Goal: Task Accomplishment & Management: Complete application form

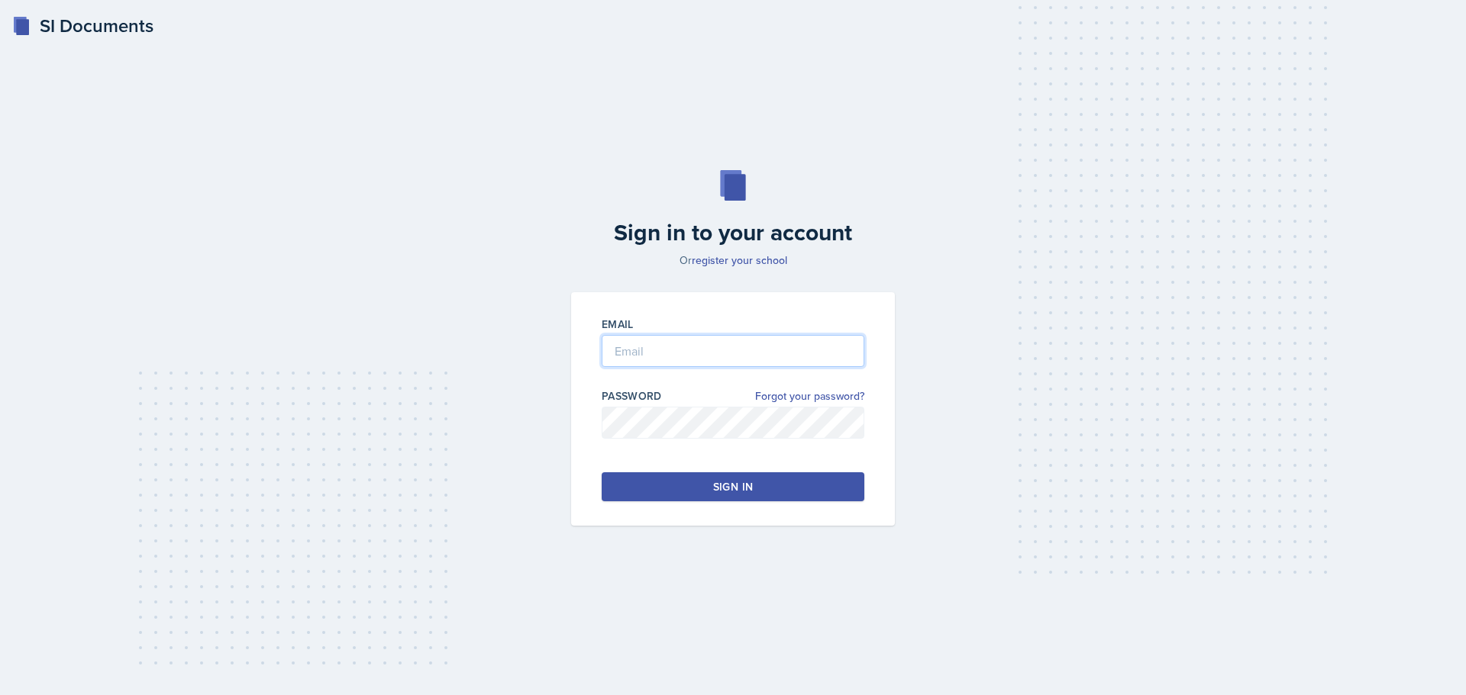
click at [620, 352] on input "email" at bounding box center [733, 351] width 263 height 32
type input "[EMAIL_ADDRESS][DOMAIN_NAME]"
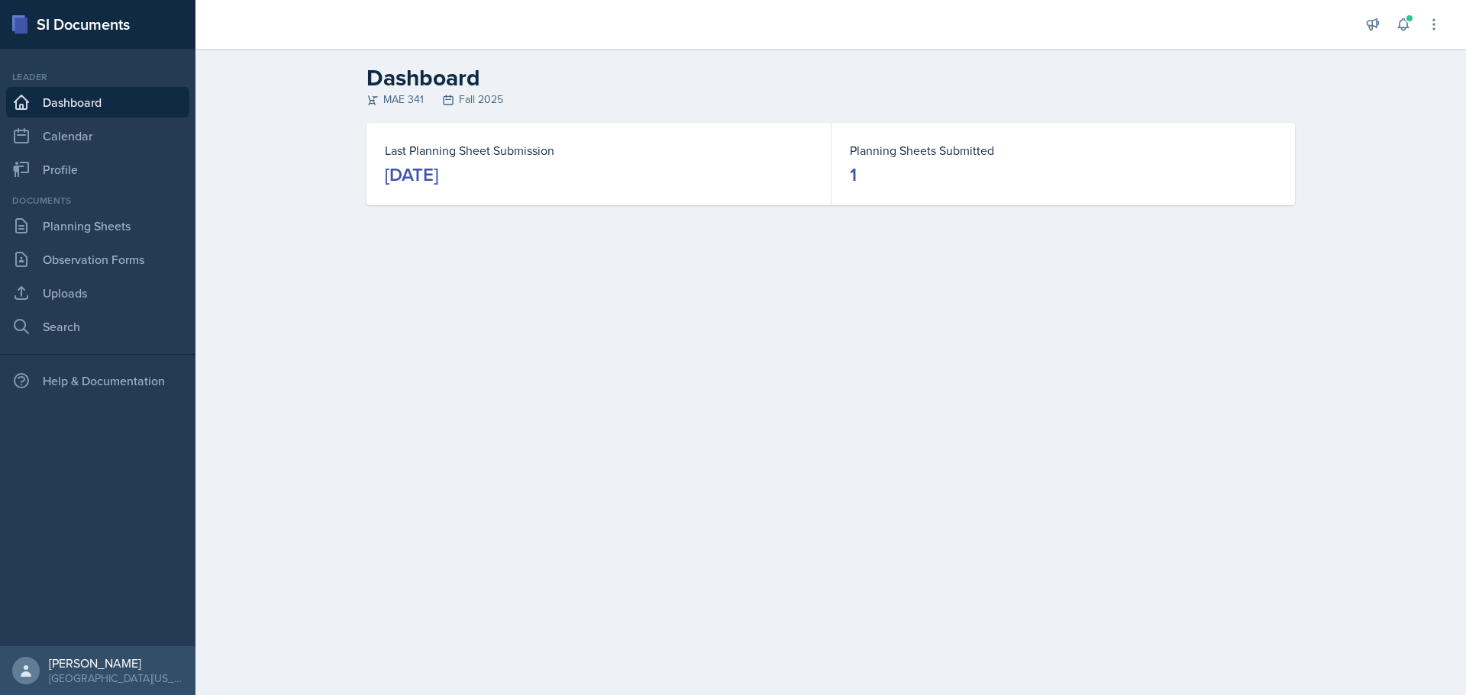
click at [88, 102] on link "Dashboard" at bounding box center [97, 102] width 183 height 31
click at [95, 126] on link "Calendar" at bounding box center [97, 136] width 183 height 31
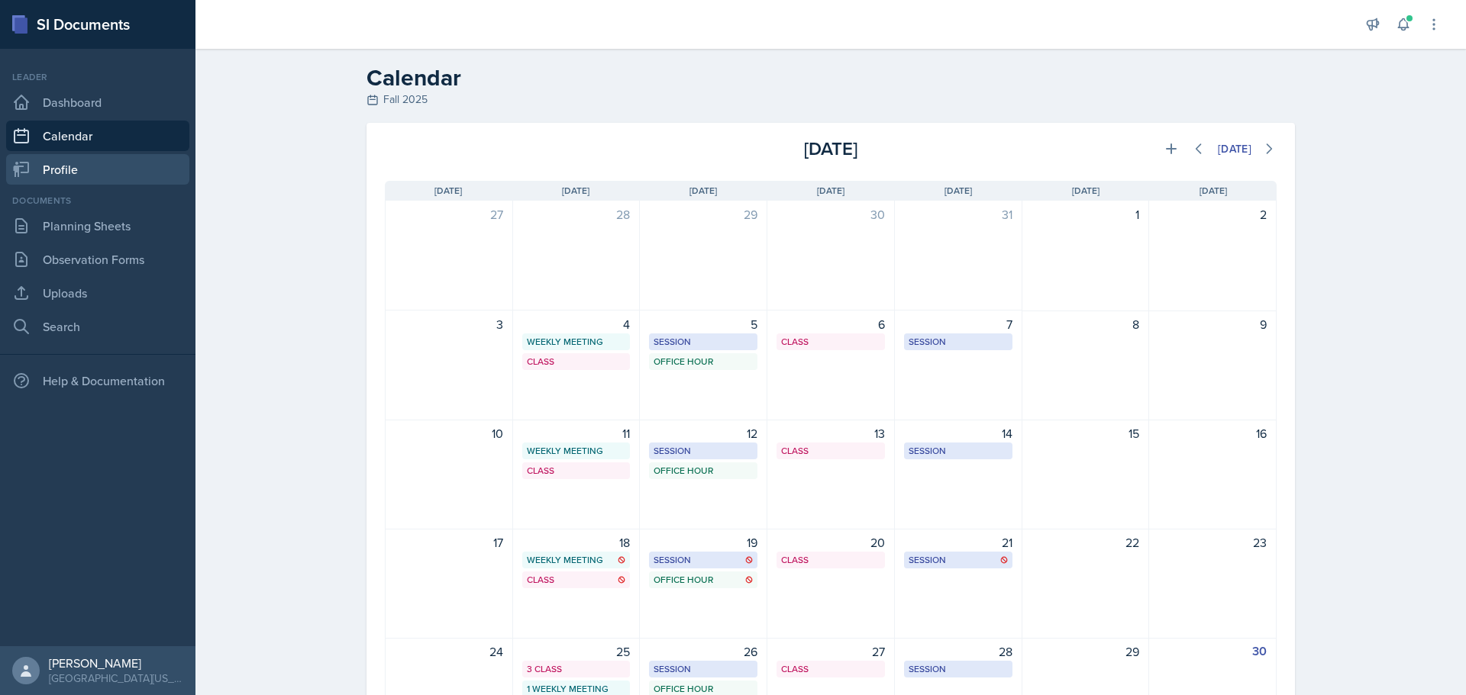
click at [84, 165] on link "Profile" at bounding box center [97, 169] width 183 height 31
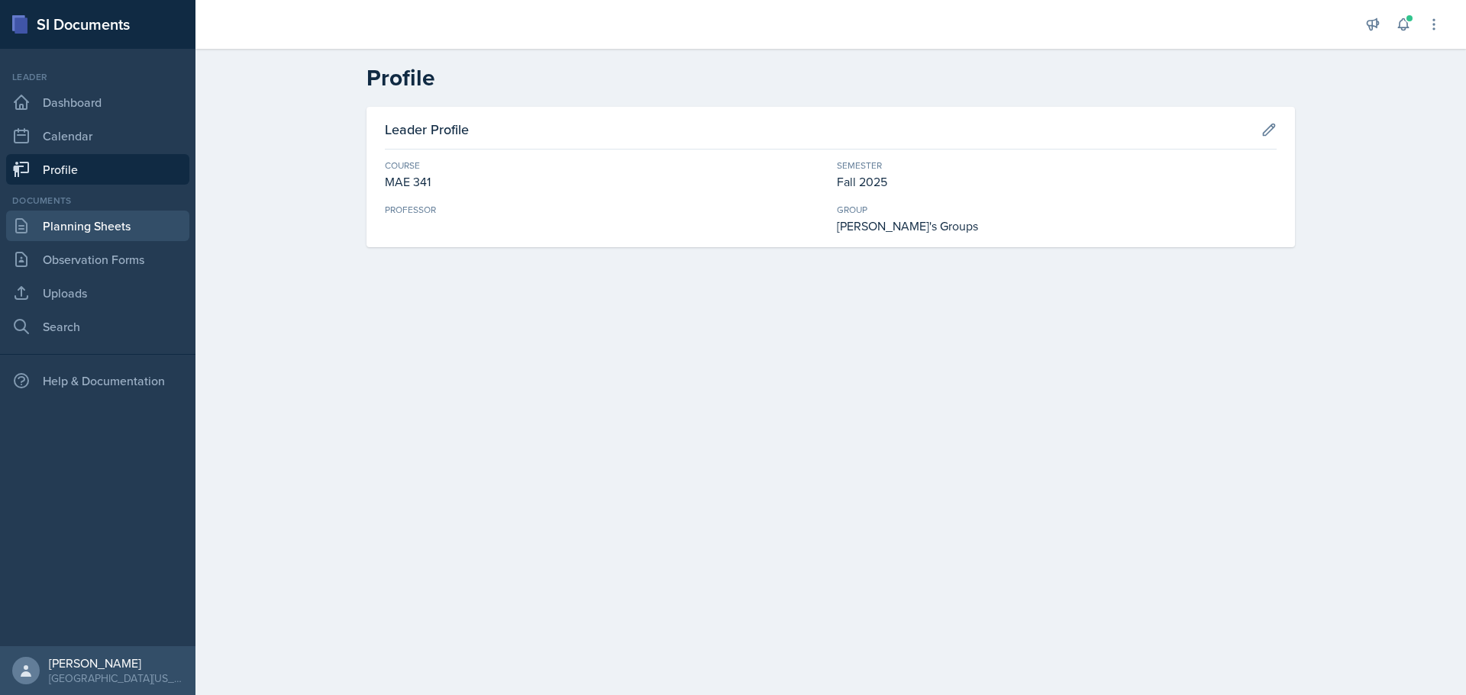
click at [101, 225] on link "Planning Sheets" at bounding box center [97, 226] width 183 height 31
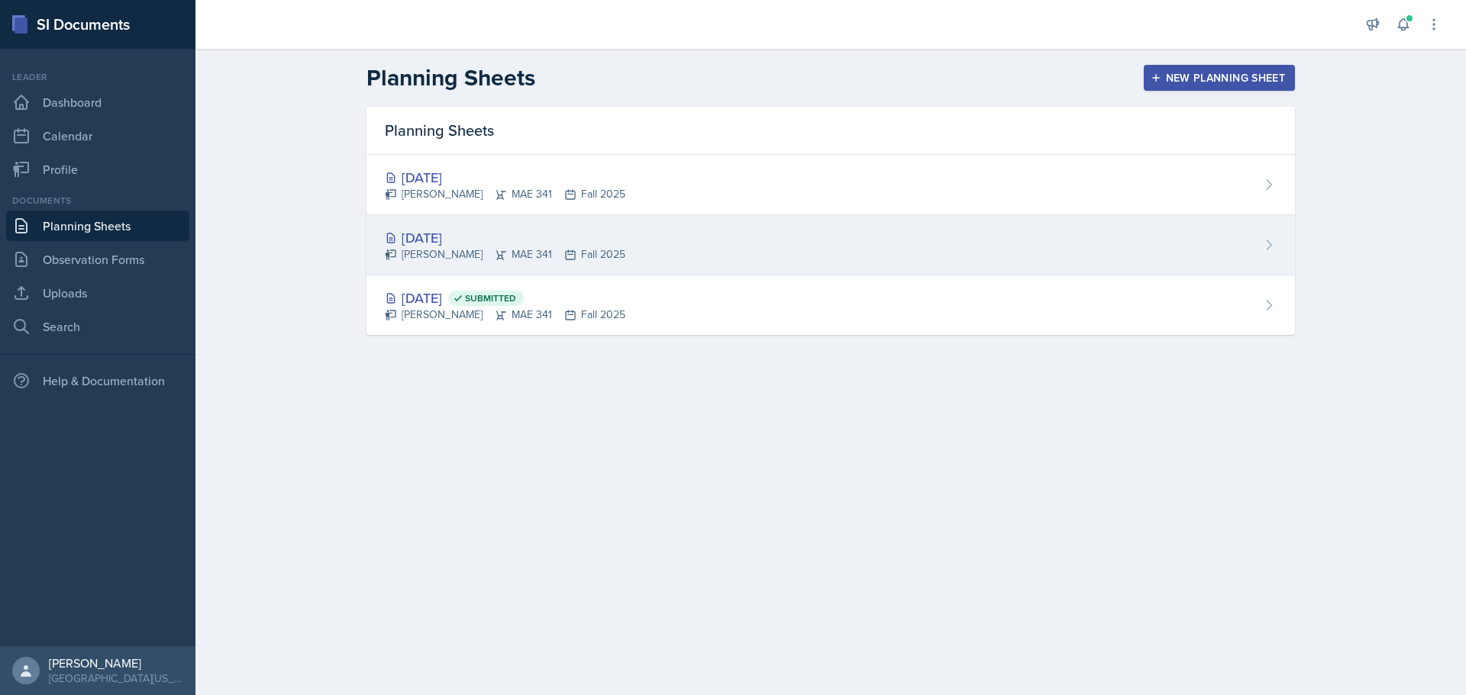
click at [845, 251] on div "[DATE] [PERSON_NAME] MAE 341 Fall 2025" at bounding box center [830, 245] width 928 height 60
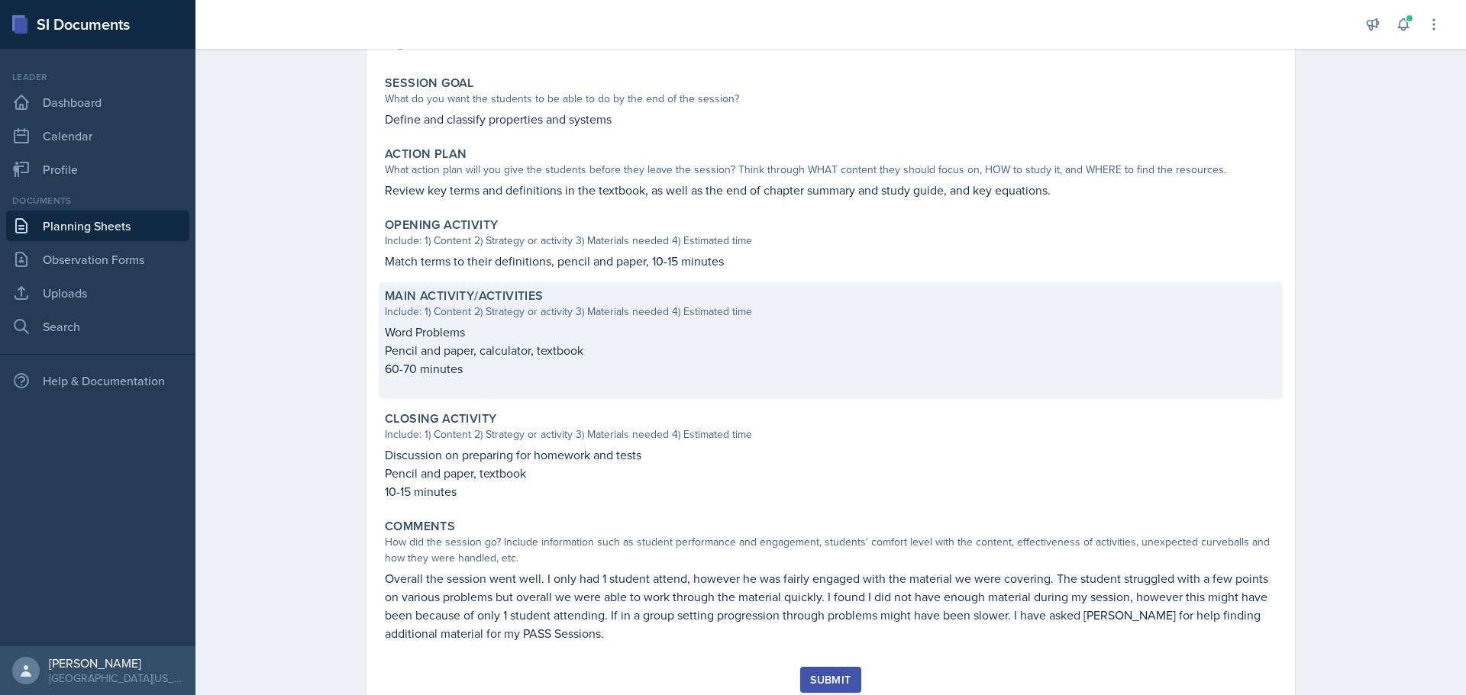
scroll to position [336, 0]
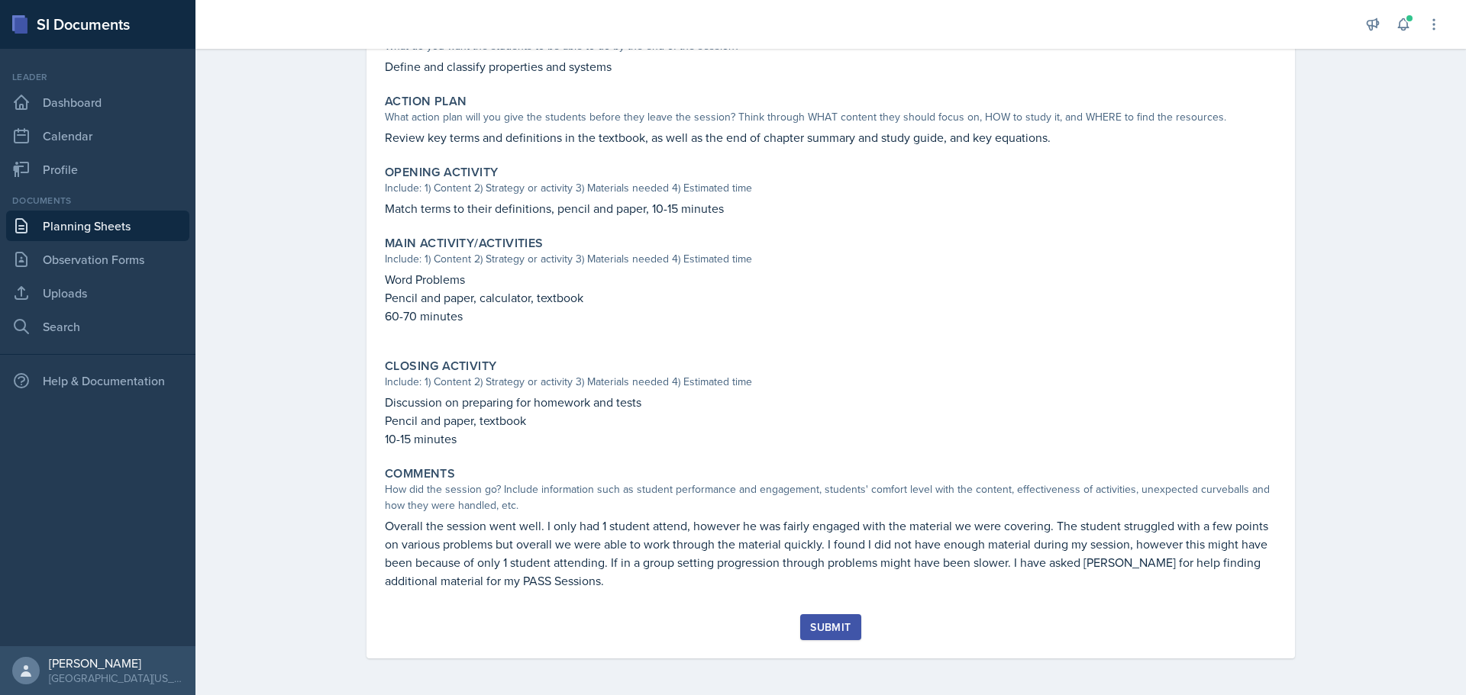
click at [830, 628] on div "Submit" at bounding box center [830, 627] width 40 height 12
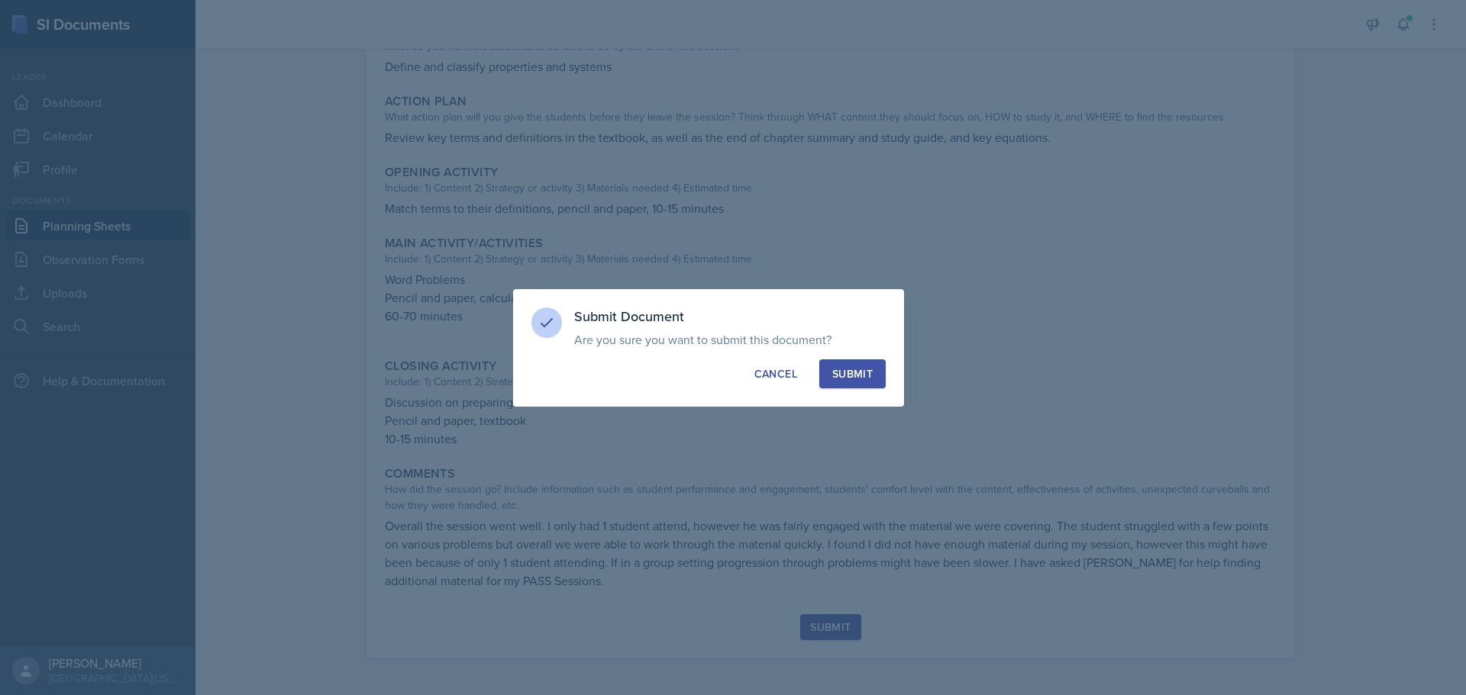
click at [850, 379] on div "Submit" at bounding box center [852, 373] width 40 height 15
radio input "true"
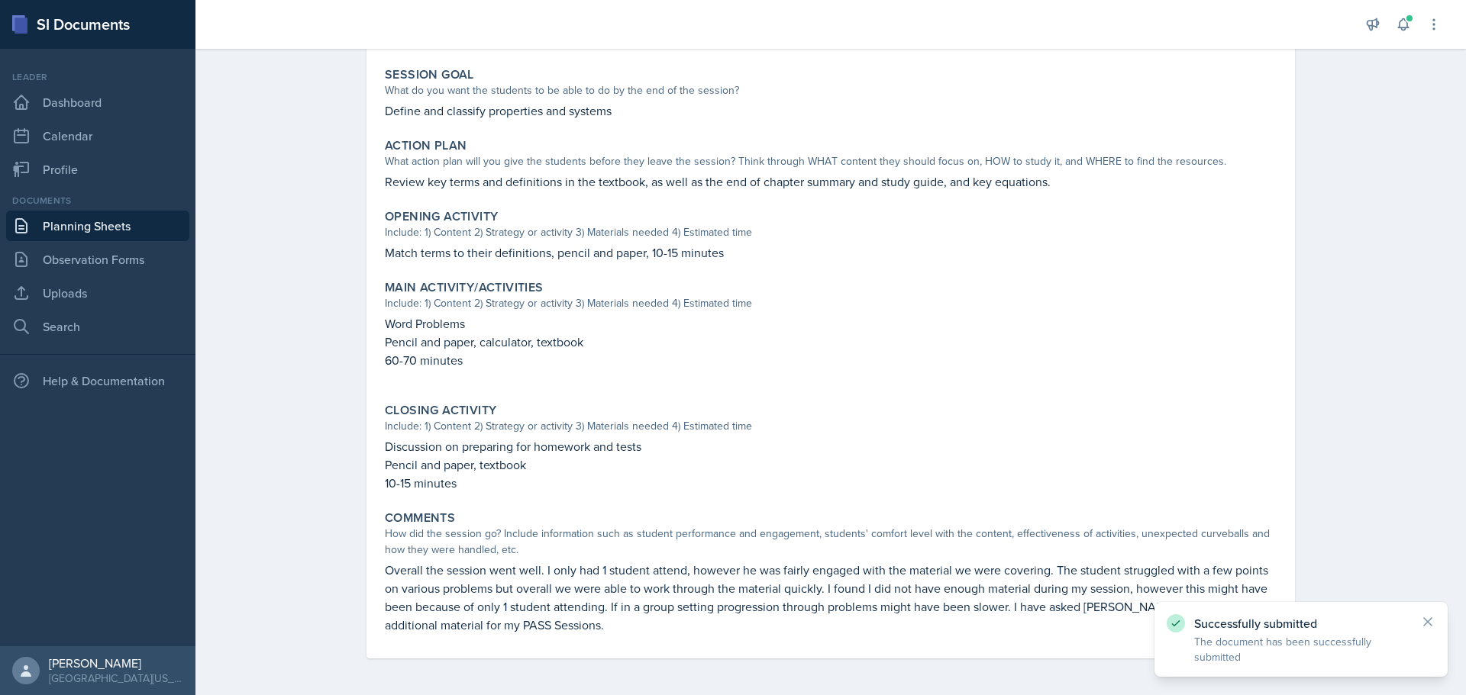
scroll to position [292, 0]
click at [122, 222] on link "Planning Sheets" at bounding box center [97, 226] width 183 height 31
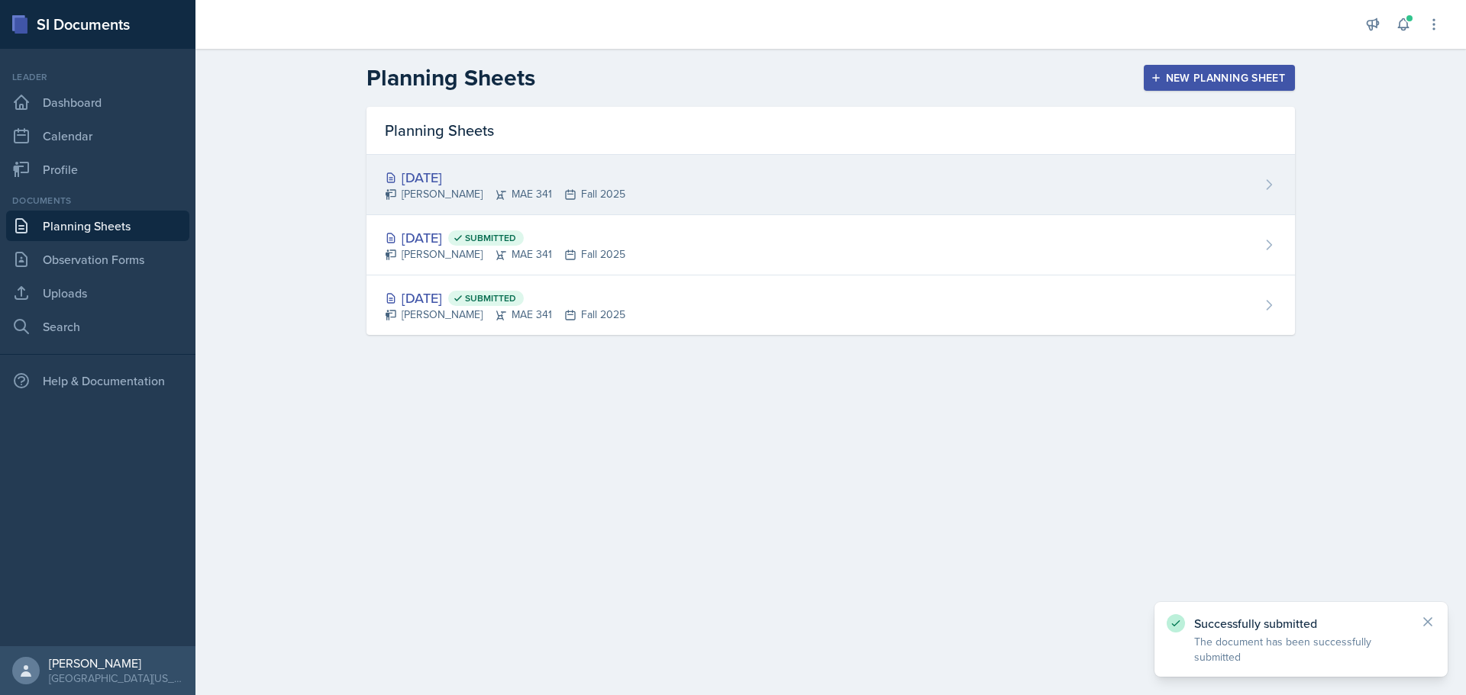
click at [469, 175] on div "[DATE]" at bounding box center [505, 177] width 240 height 21
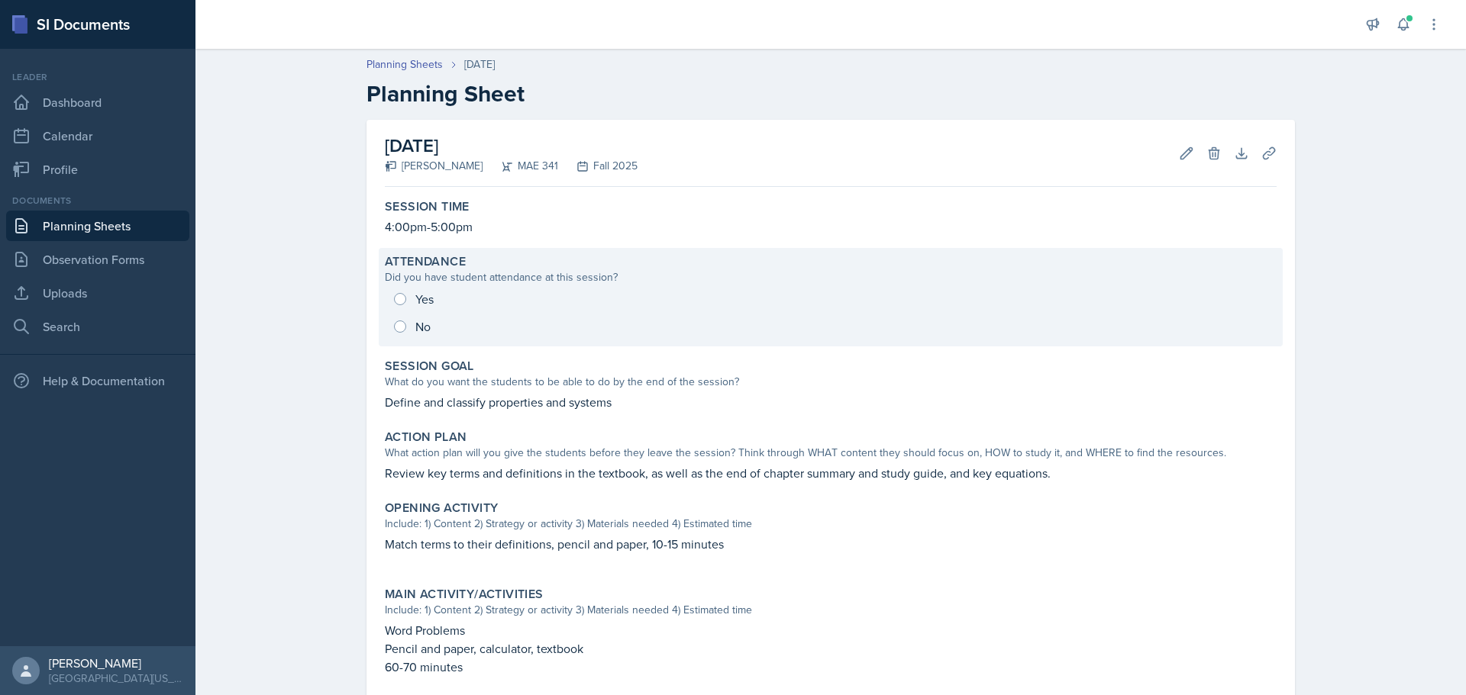
click at [435, 296] on div "Yes No" at bounding box center [831, 312] width 892 height 55
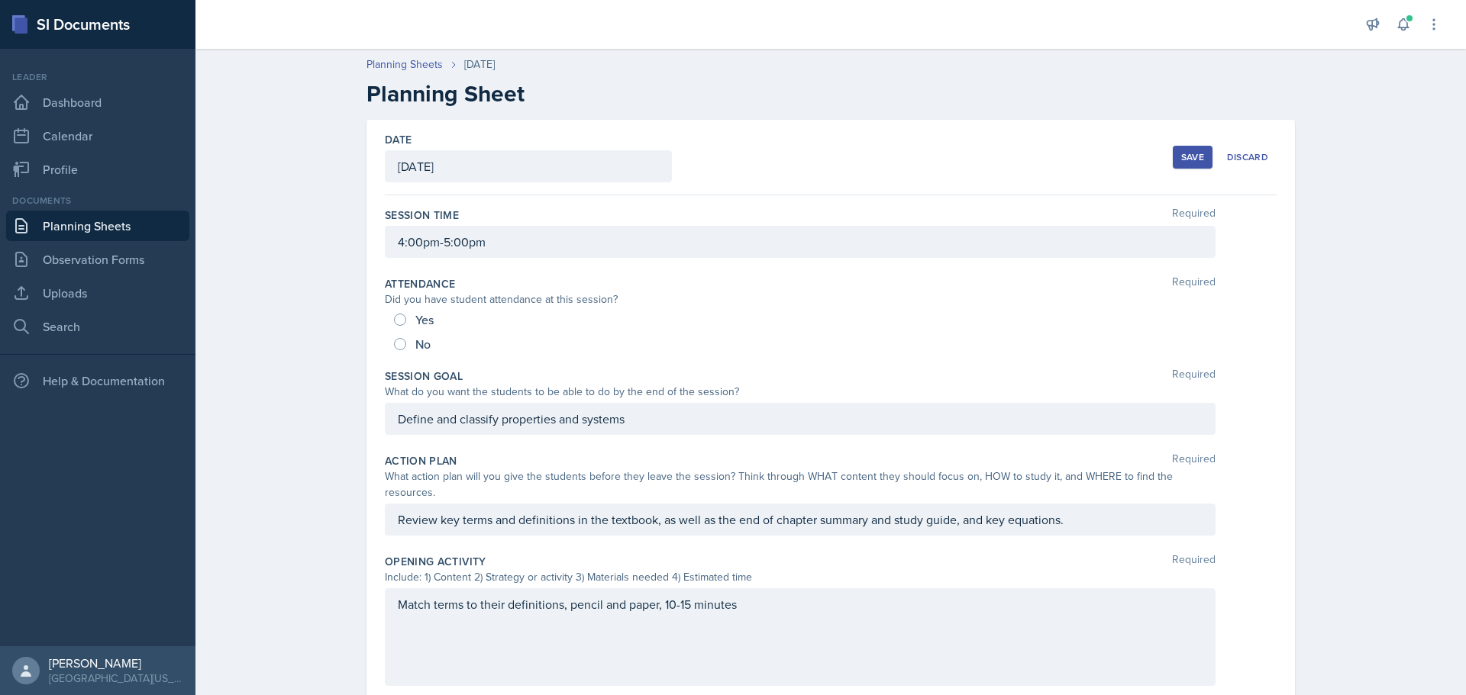
click at [404, 324] on div "Yes" at bounding box center [415, 320] width 43 height 24
click at [394, 321] on input "Yes" at bounding box center [400, 320] width 12 height 12
radio input "true"
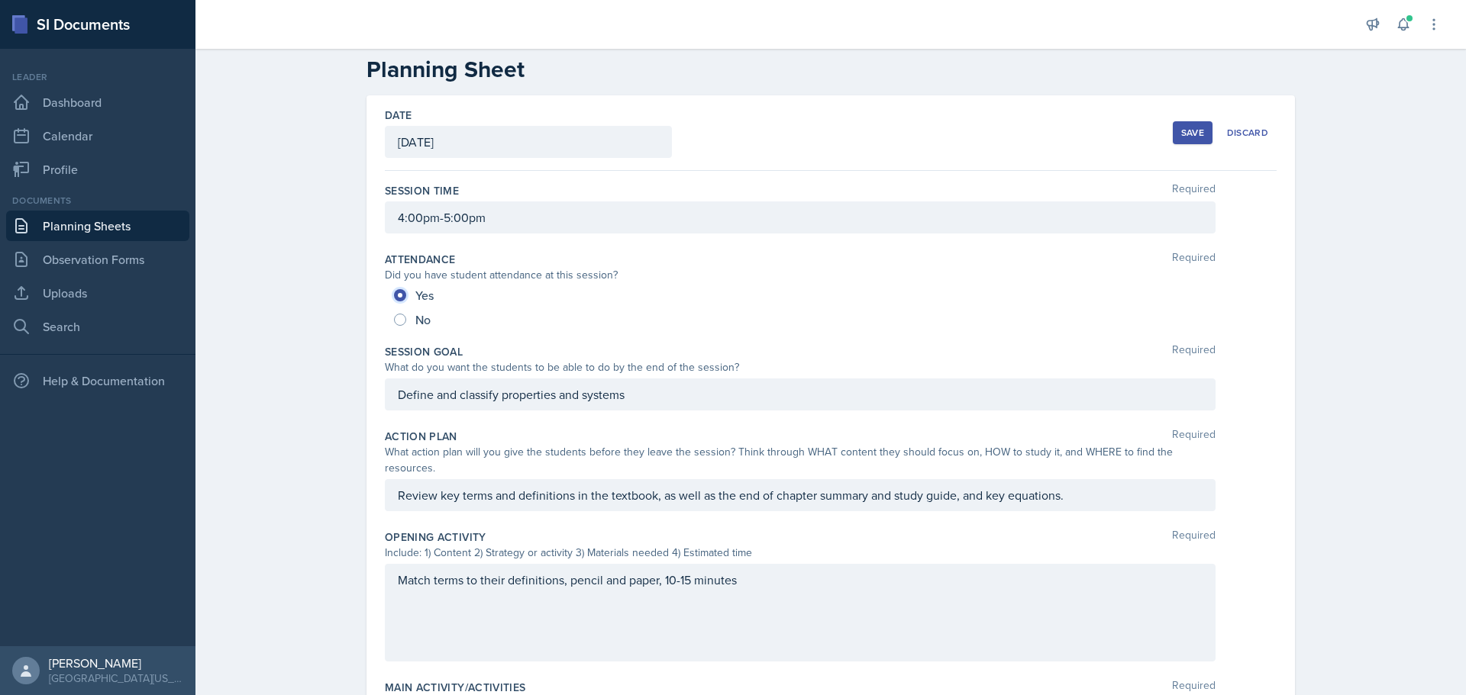
scroll to position [76, 0]
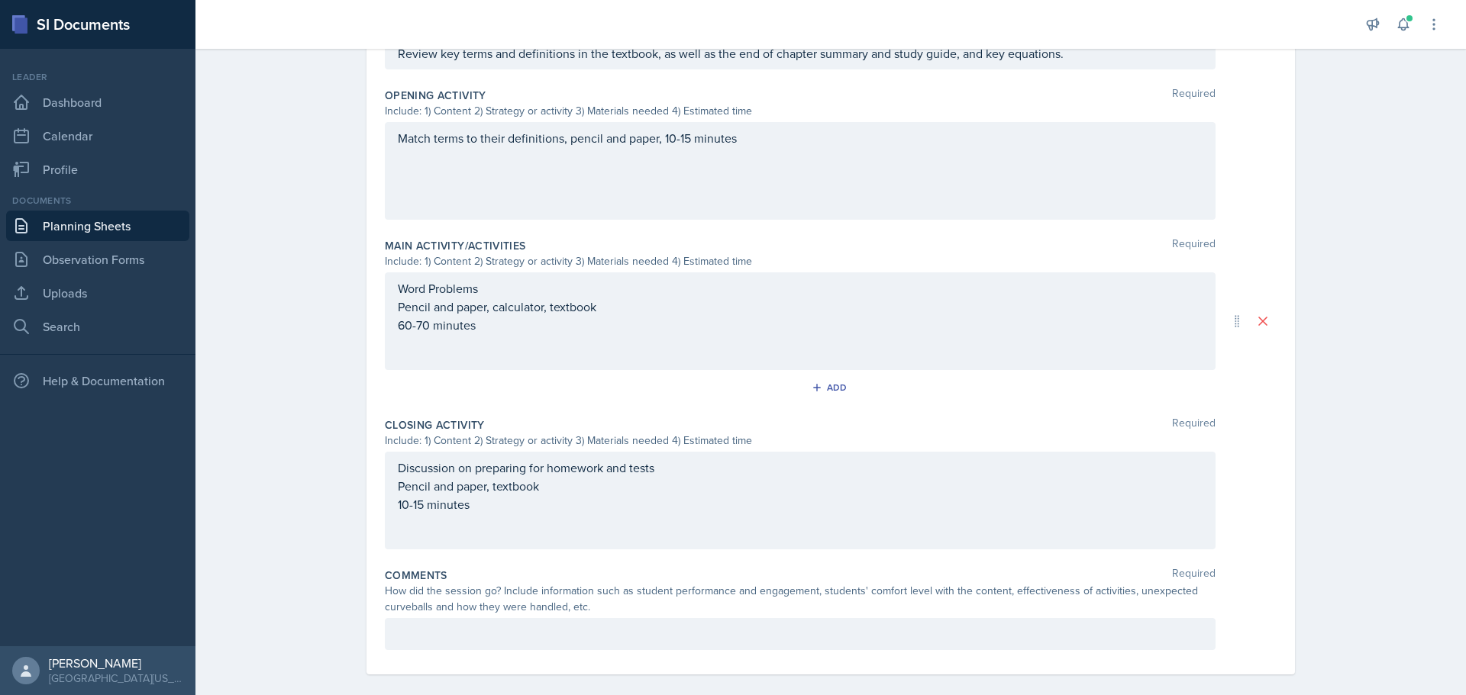
click at [560, 625] on p at bounding box center [800, 634] width 805 height 18
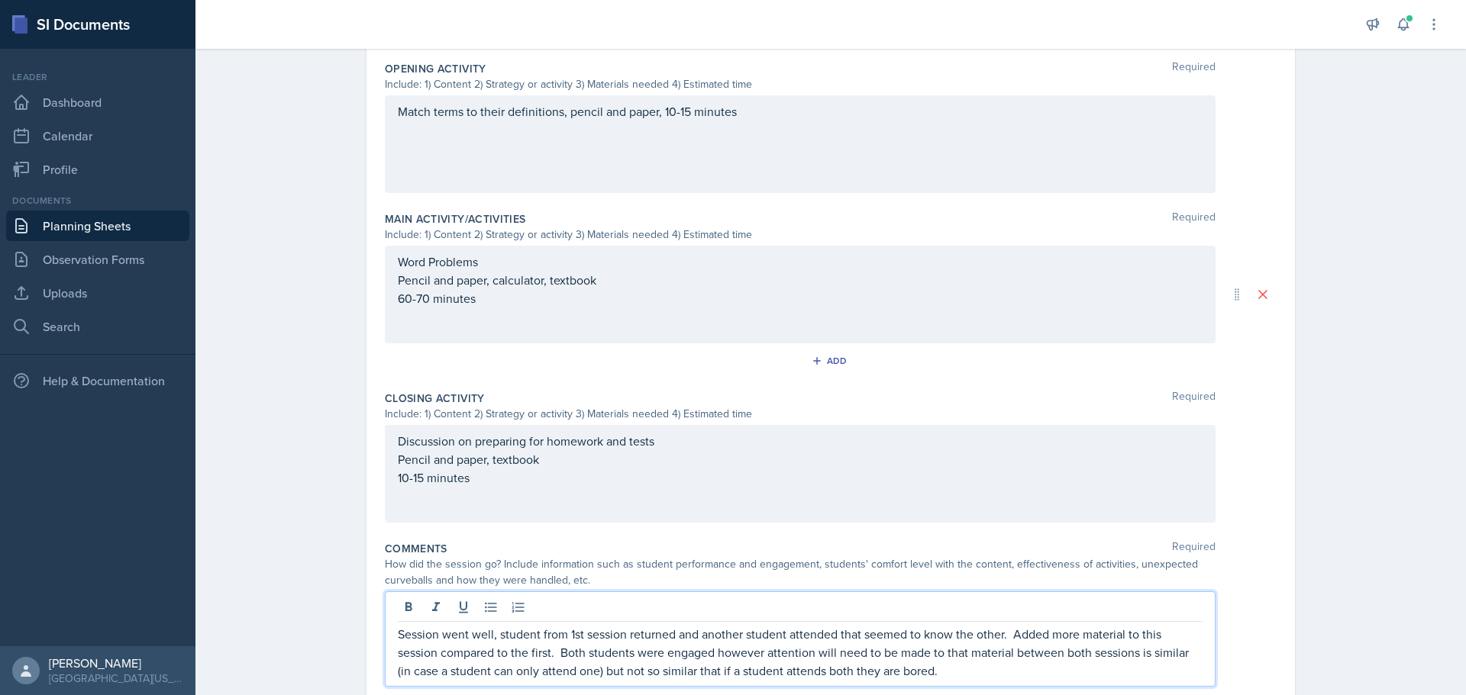
click at [937, 633] on p "Session went well, student from 1st session returned and another student attend…" at bounding box center [800, 652] width 805 height 55
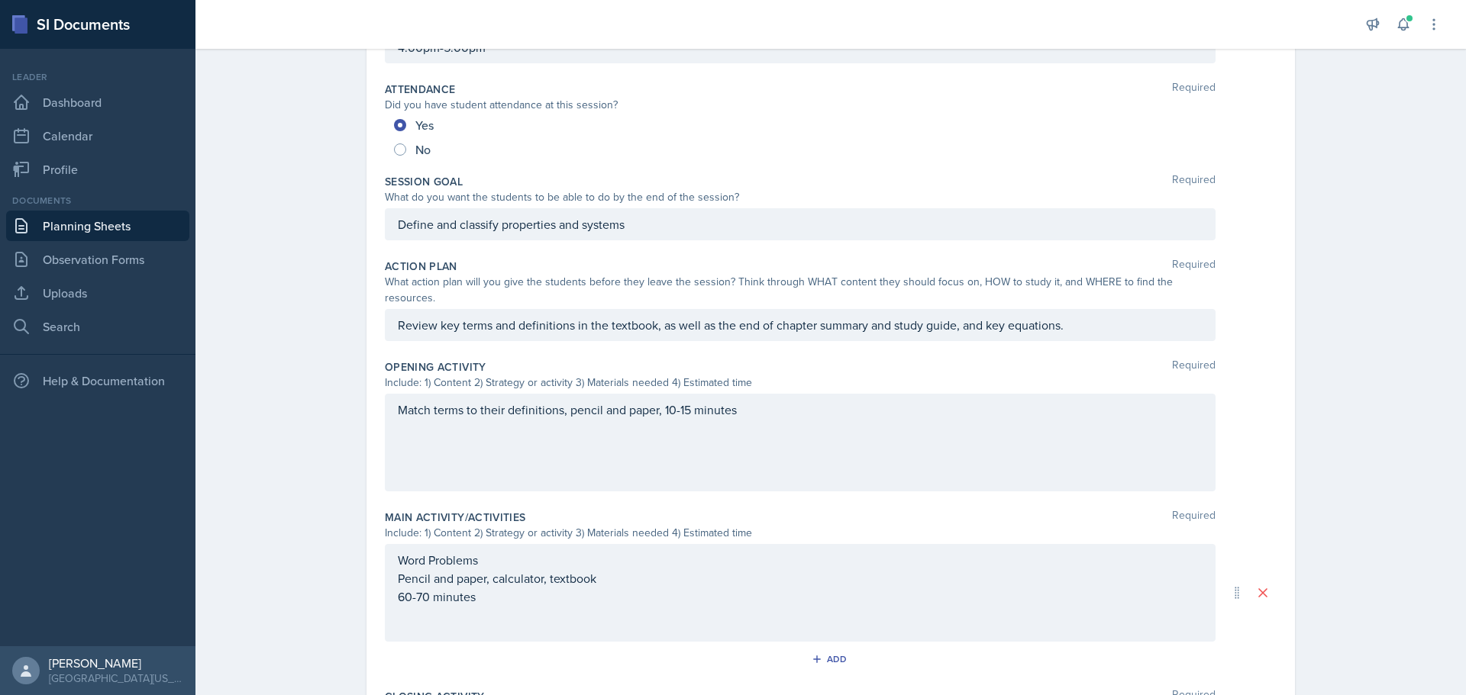
scroll to position [0, 0]
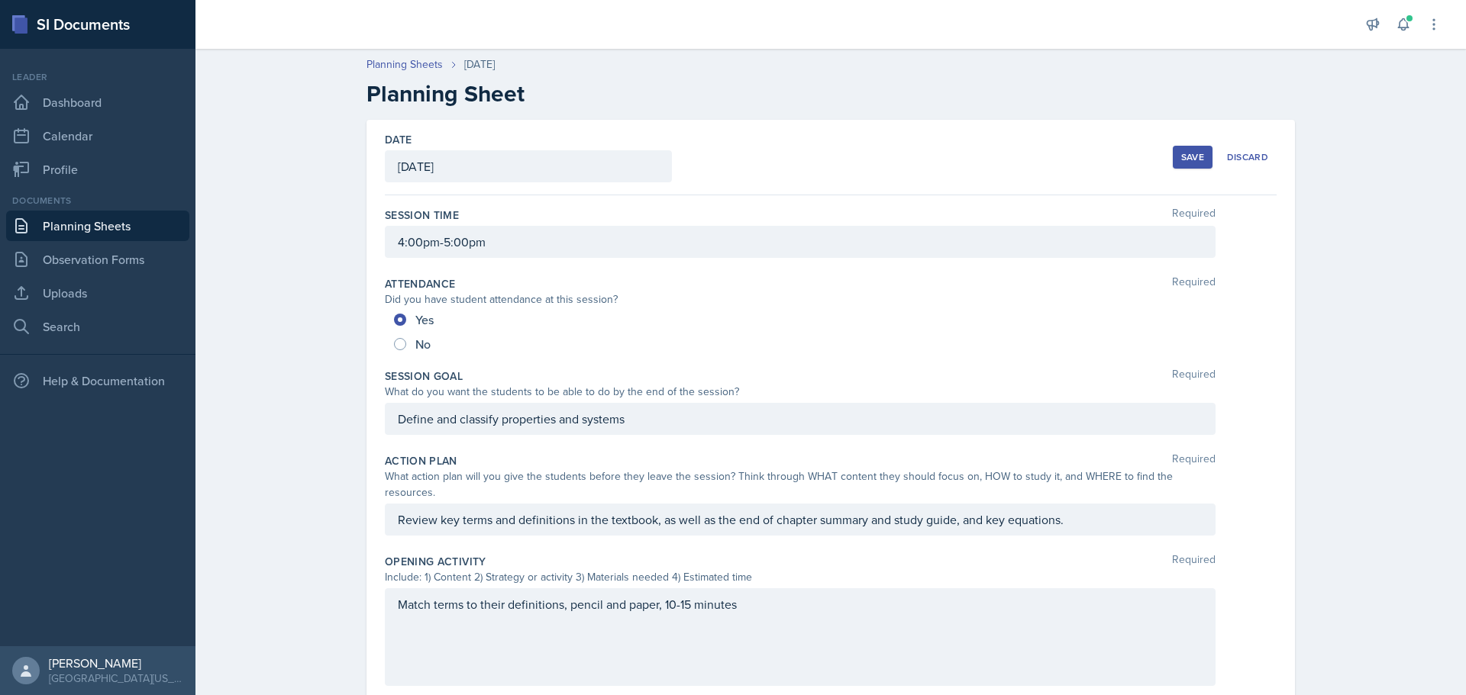
click at [1174, 161] on button "Save" at bounding box center [1192, 157] width 40 height 23
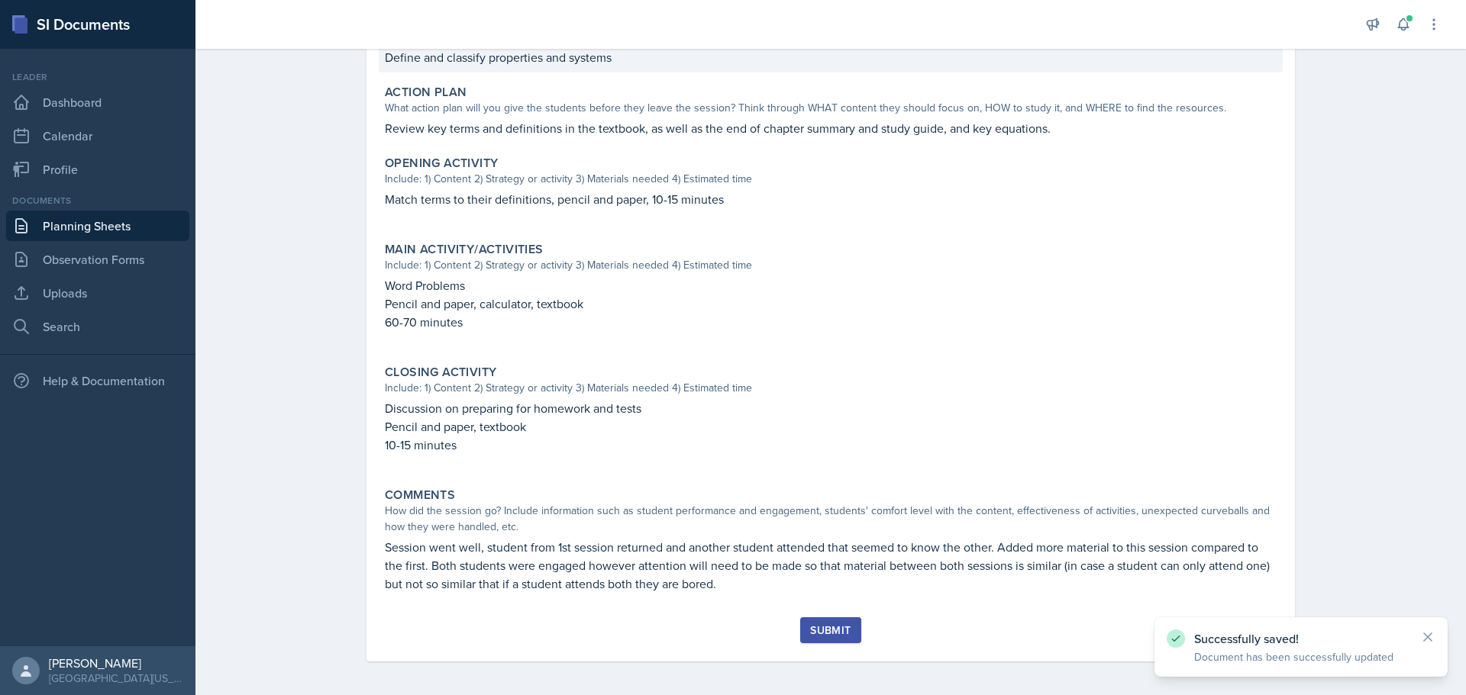
scroll to position [348, 0]
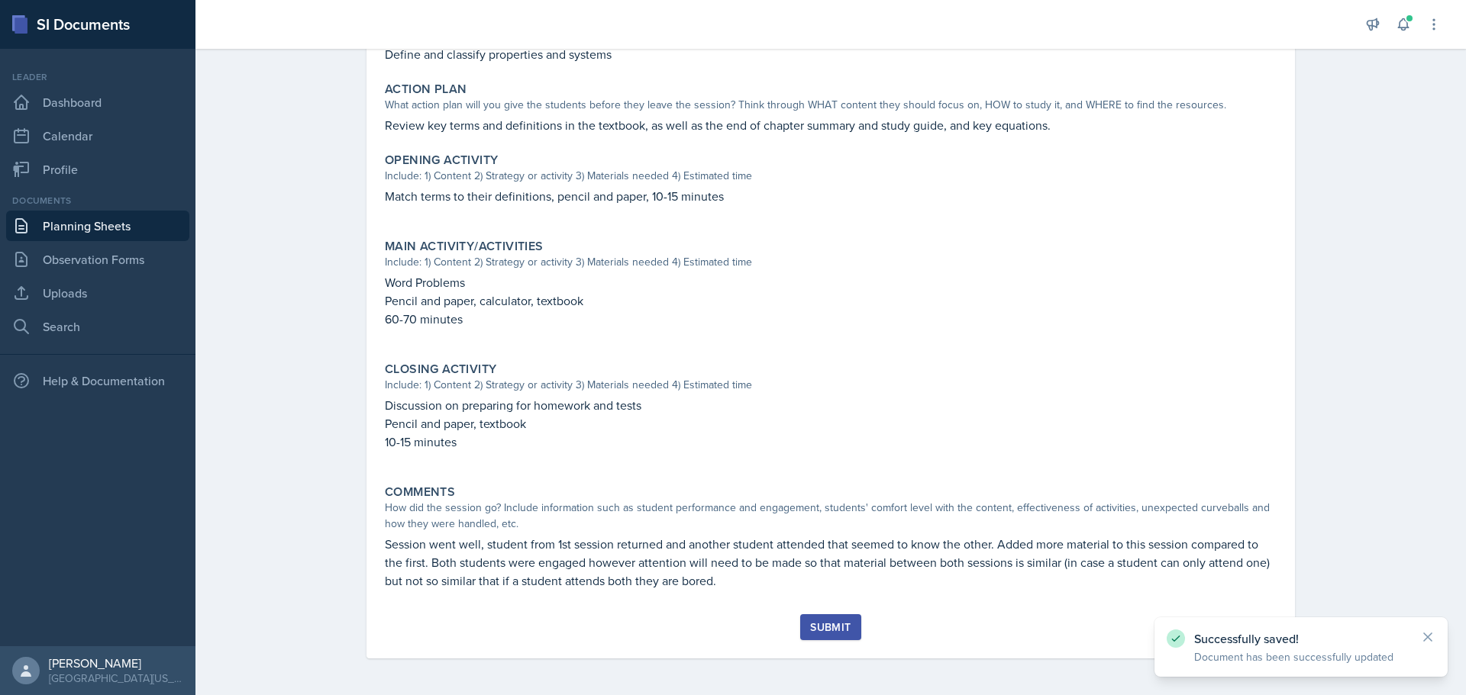
click at [818, 630] on div "Submit" at bounding box center [830, 627] width 40 height 12
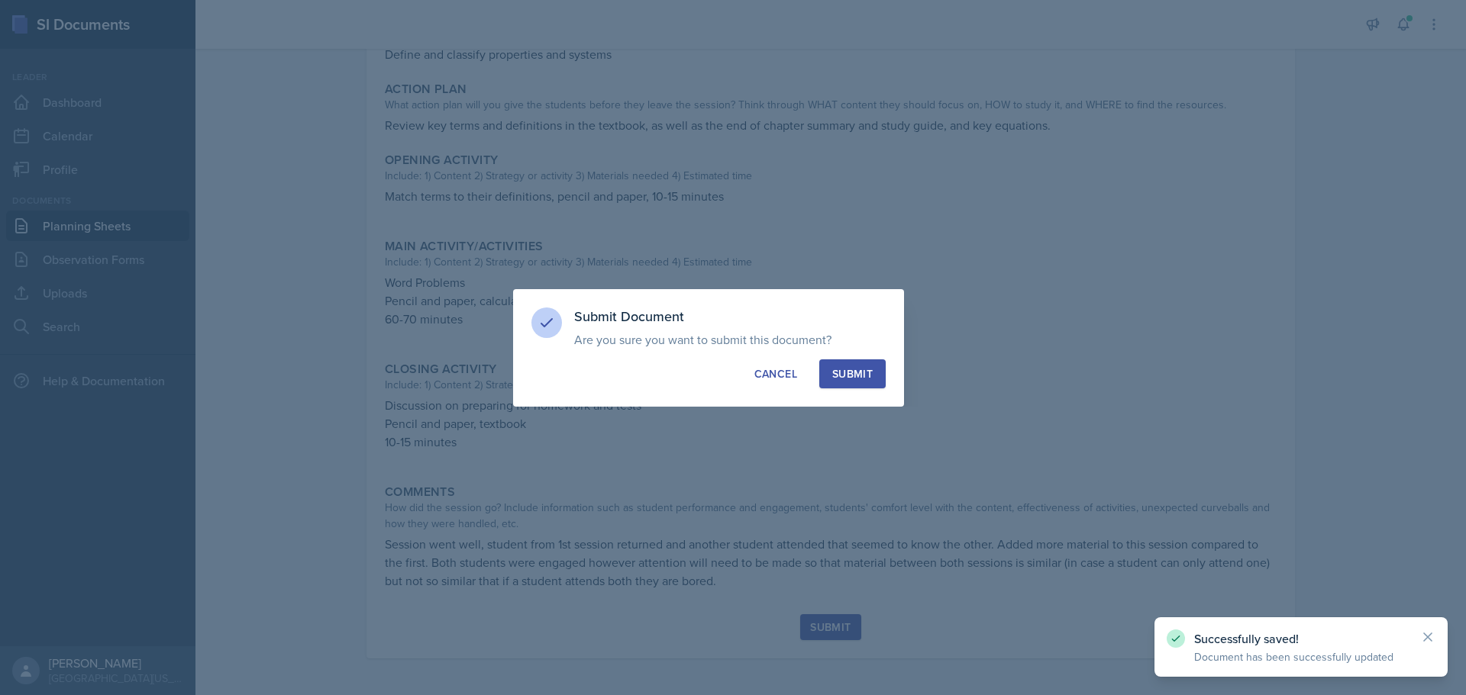
click at [841, 367] on div "Submit" at bounding box center [852, 373] width 40 height 15
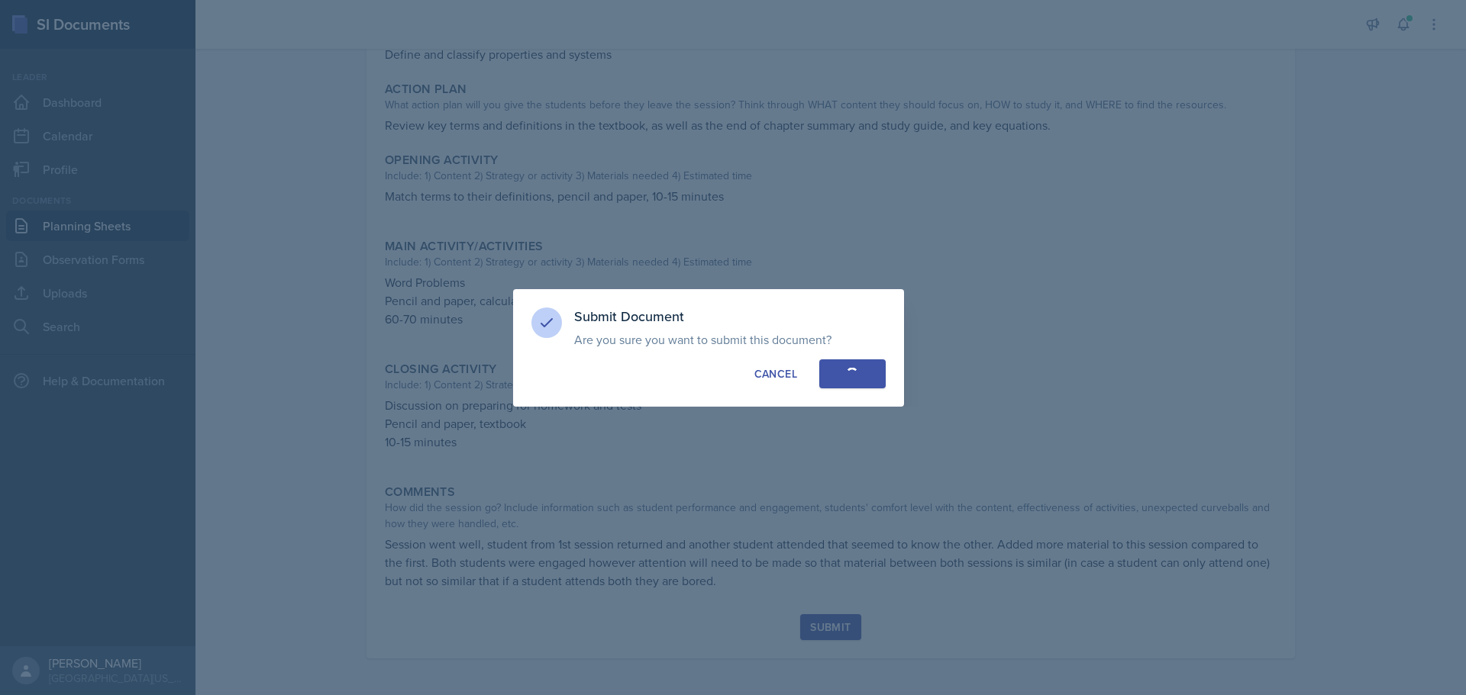
radio input "true"
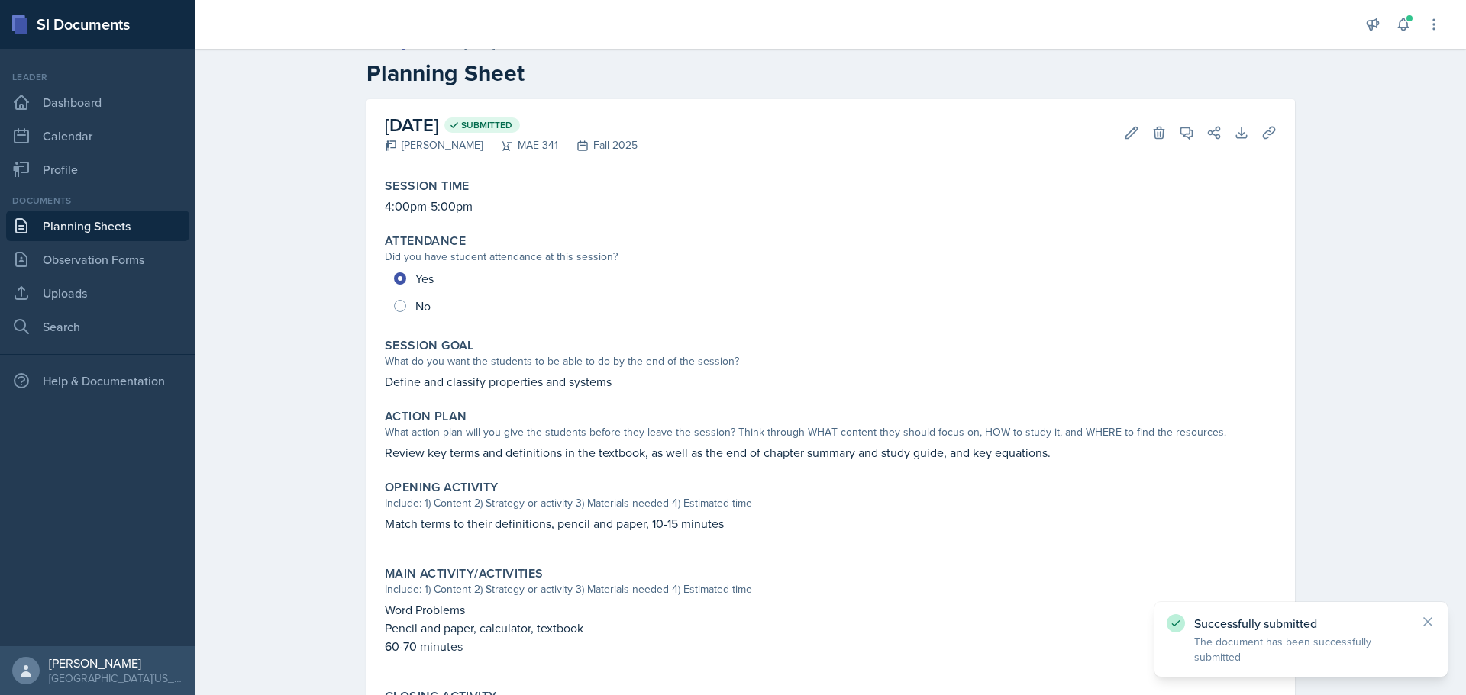
scroll to position [0, 0]
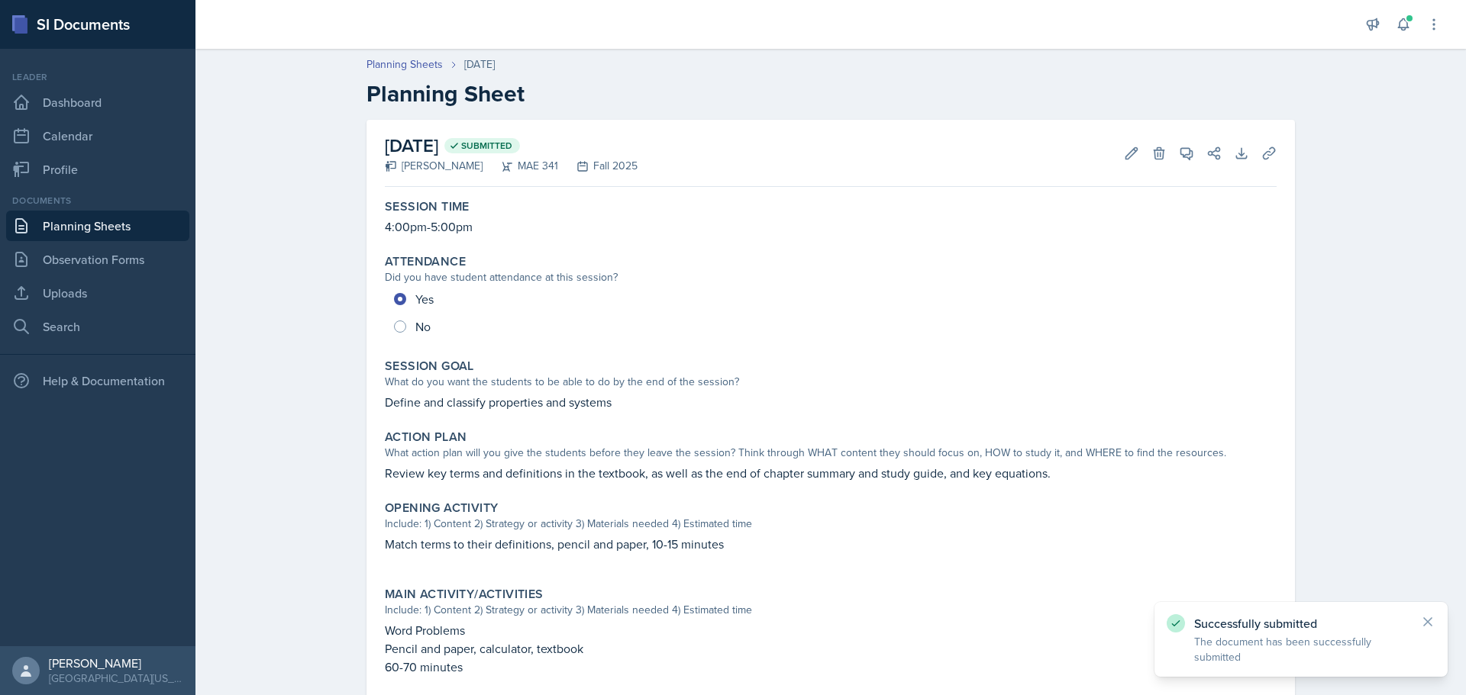
click at [92, 225] on link "Planning Sheets" at bounding box center [97, 226] width 183 height 31
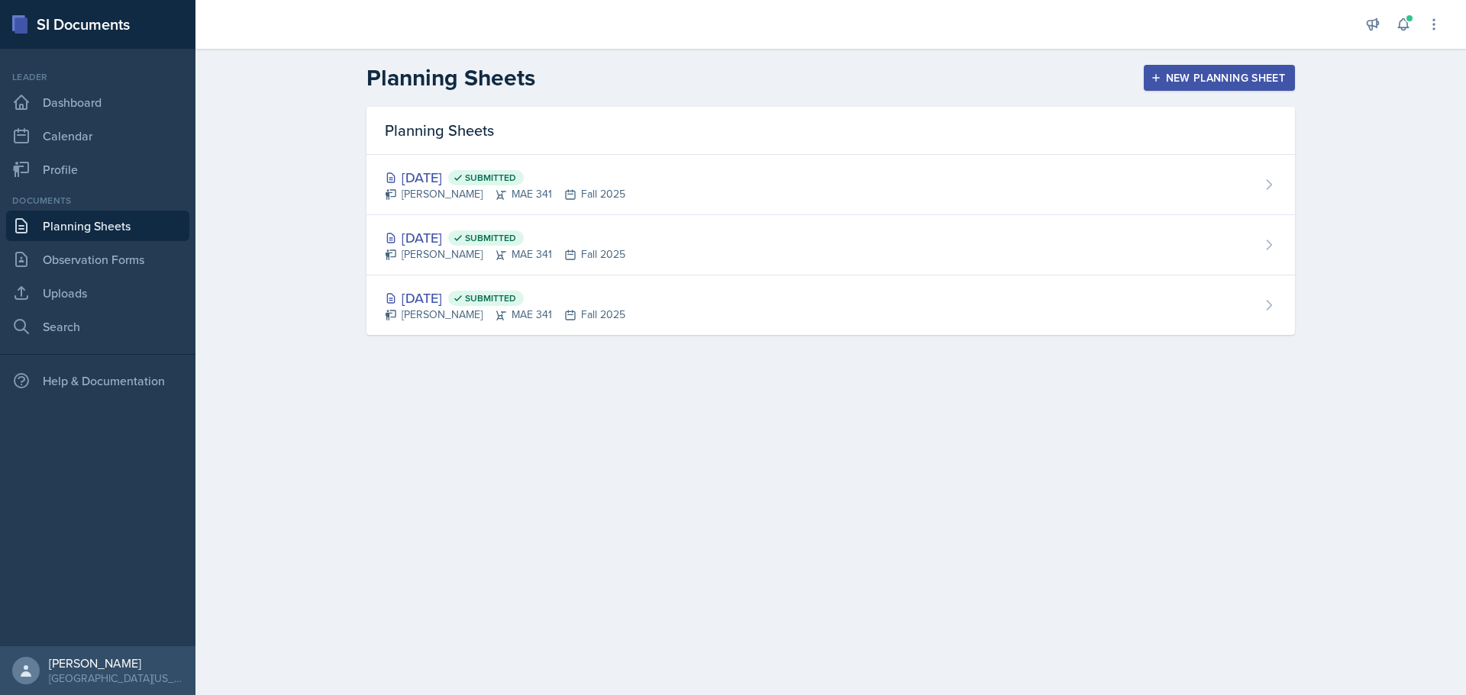
click at [1172, 83] on div "New Planning Sheet" at bounding box center [1218, 78] width 131 height 12
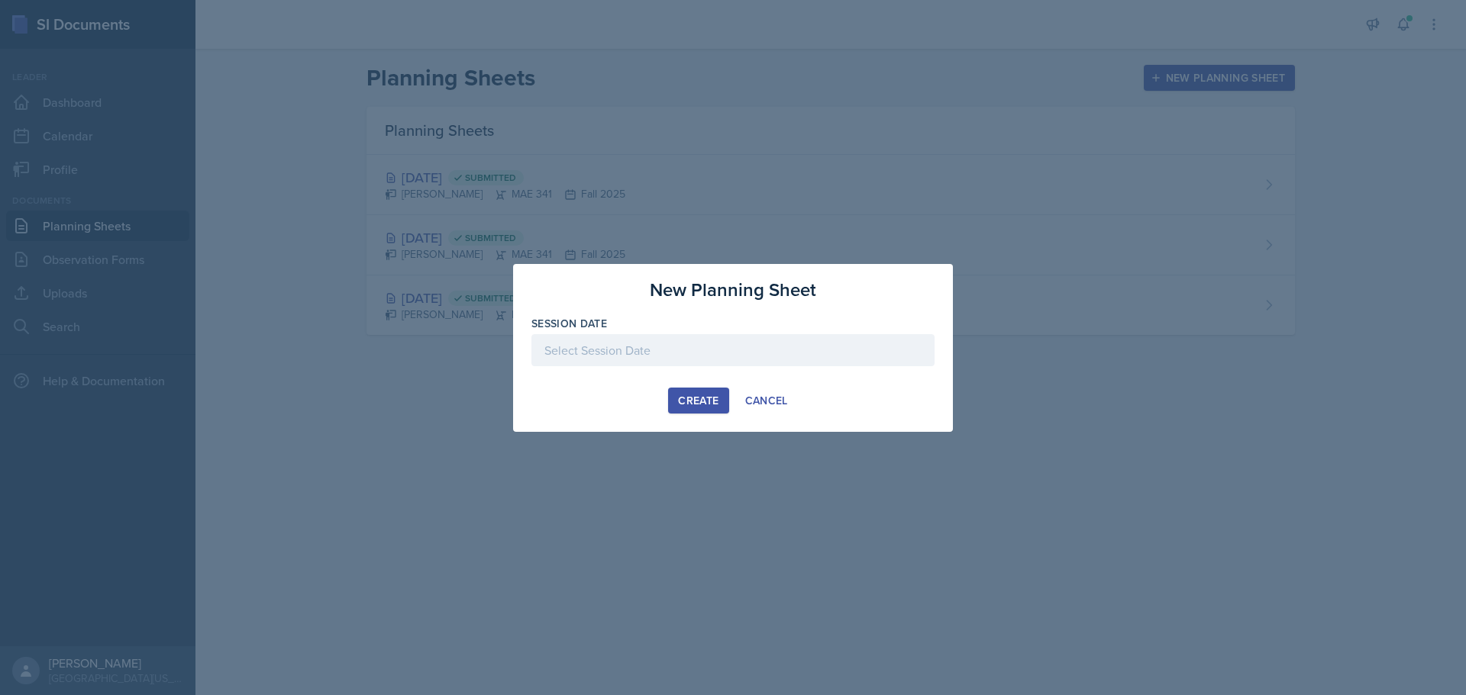
click at [682, 358] on div at bounding box center [732, 350] width 403 height 32
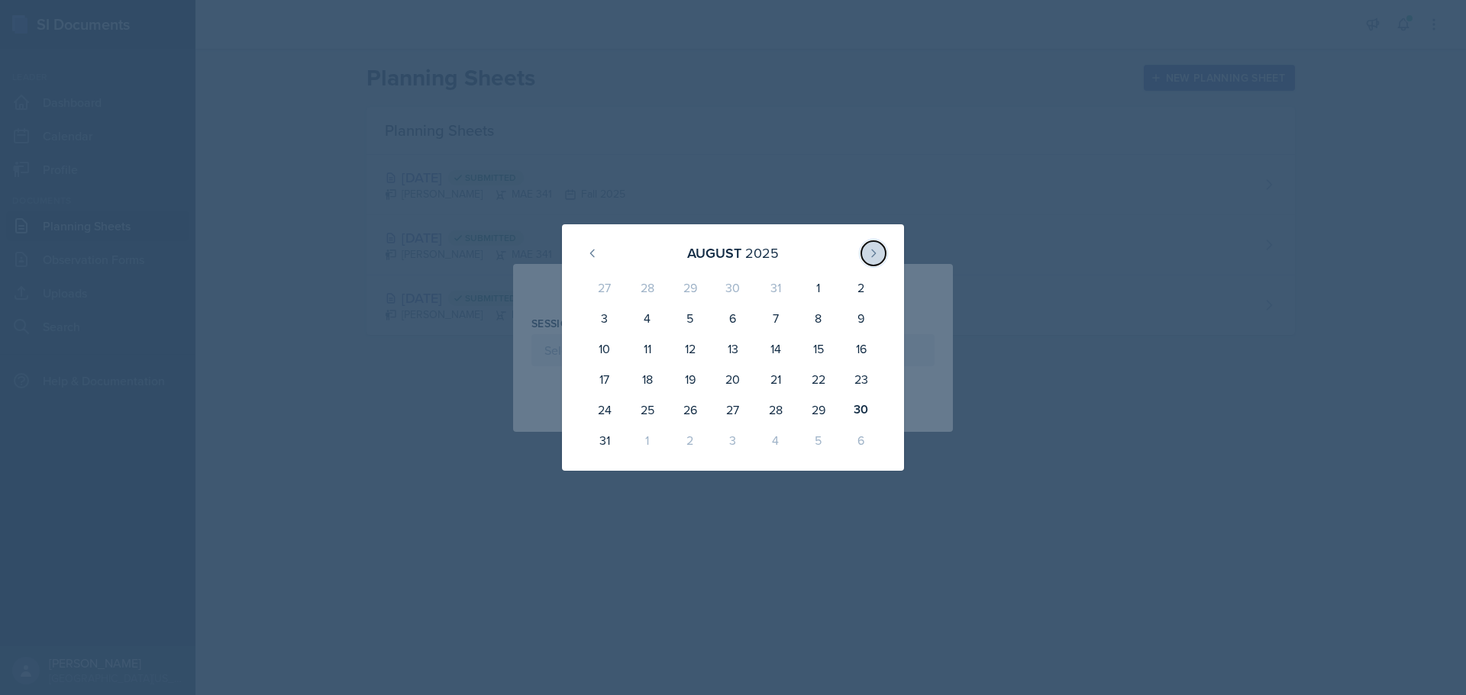
click at [868, 250] on icon at bounding box center [873, 253] width 12 height 12
click at [763, 285] on div "4" at bounding box center [775, 291] width 43 height 37
type input "[DATE]"
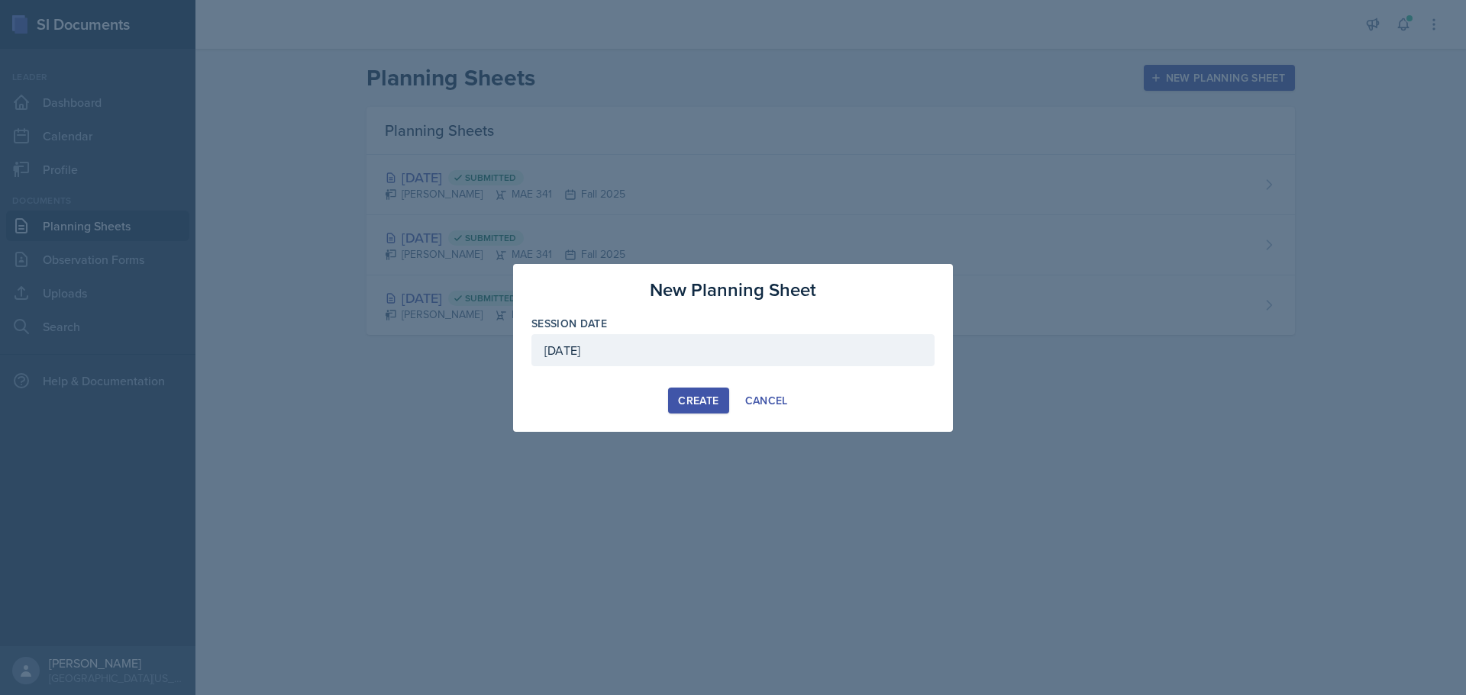
click at [710, 402] on div "Create" at bounding box center [698, 401] width 40 height 12
